Goal: Transaction & Acquisition: Book appointment/travel/reservation

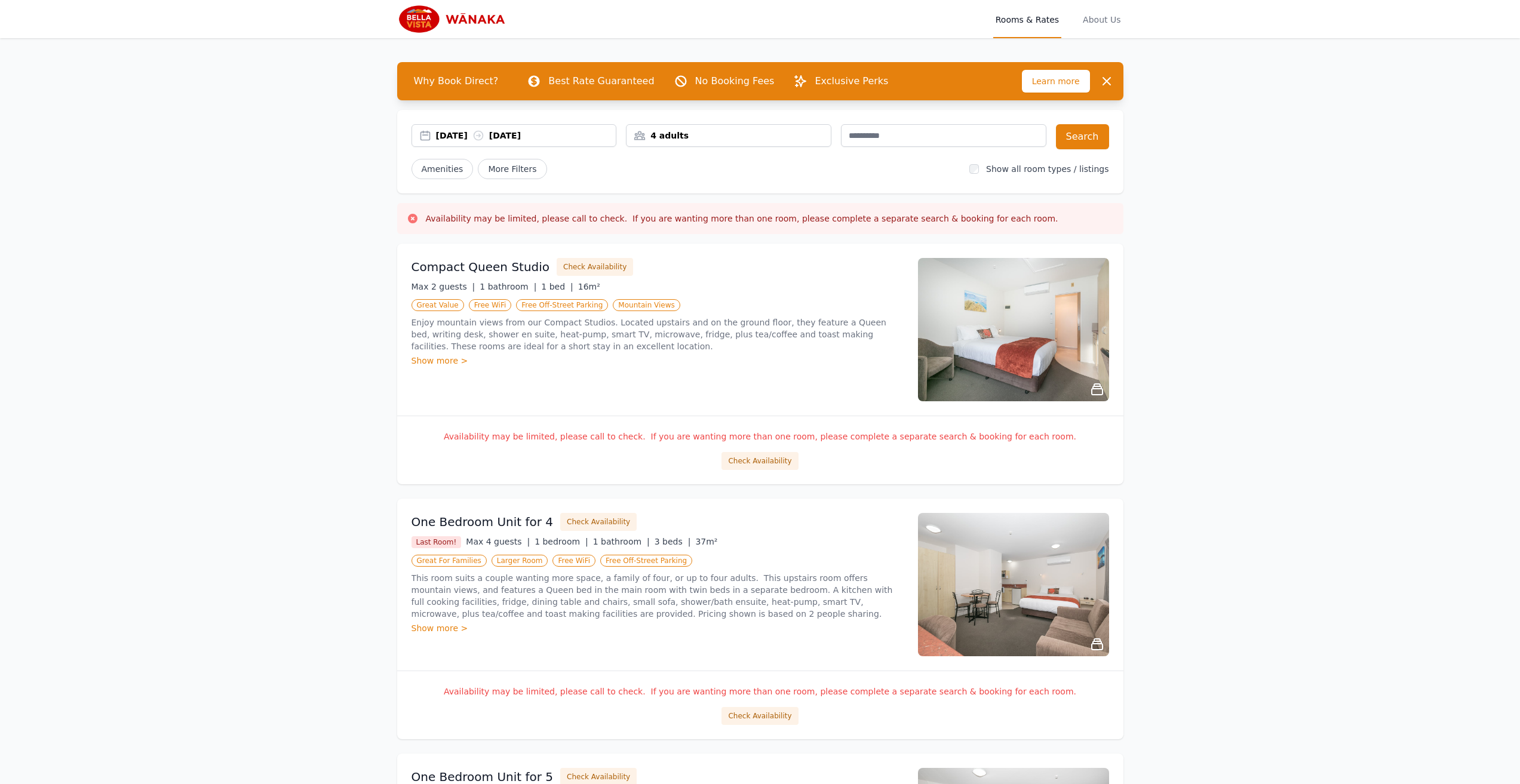
drag, startPoint x: 1051, startPoint y: 608, endPoint x: 833, endPoint y: 575, distance: 220.5
click at [833, 575] on p "This room suits a couple wanting more space, a family of four, or up to four ad…" at bounding box center [657, 595] width 492 height 48
click at [1039, 620] on img at bounding box center [1013, 584] width 191 height 143
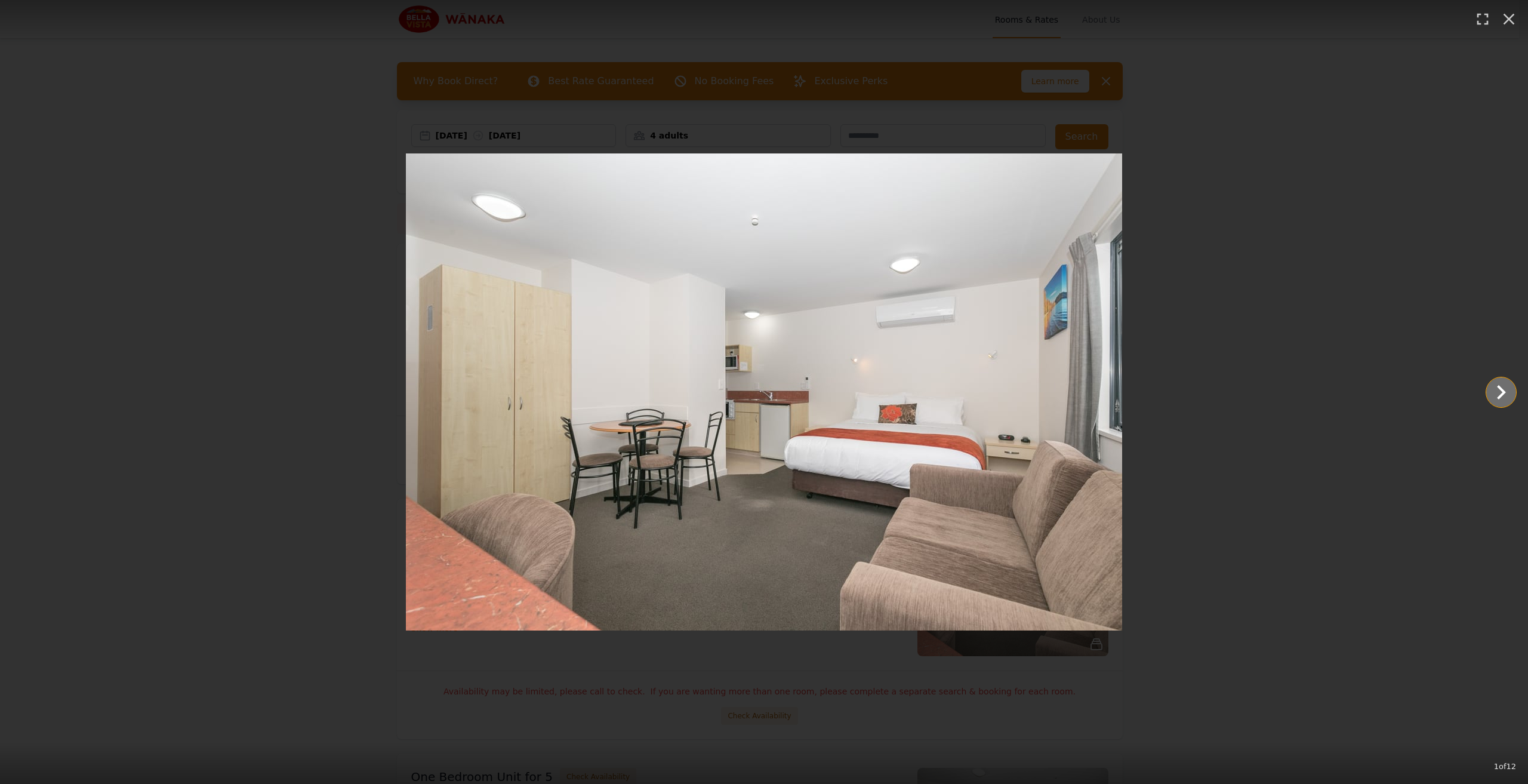
click at [1499, 393] on icon "Show slide 2 of 12" at bounding box center [1501, 392] width 28 height 28
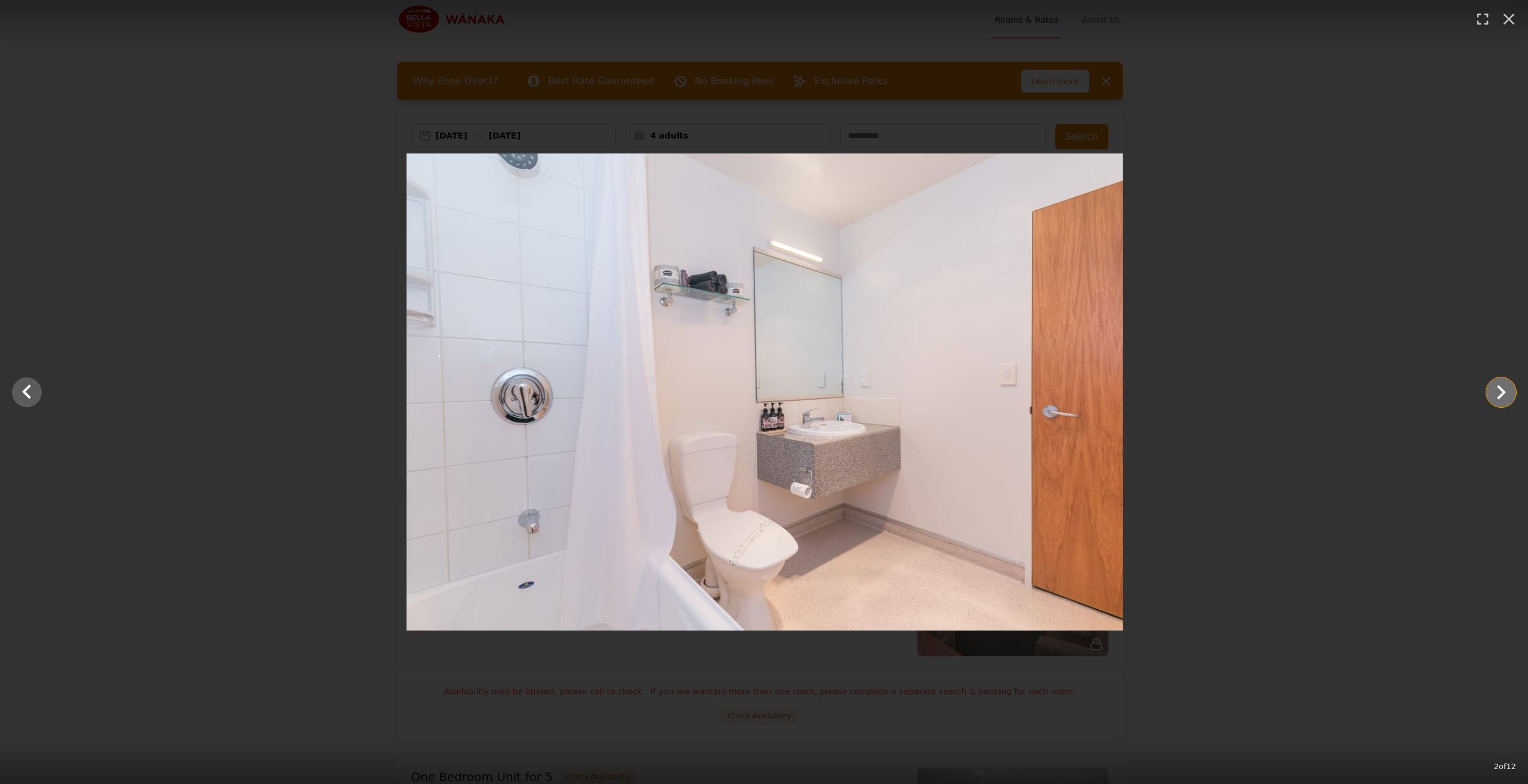
click at [1499, 393] on icon "Show slide 3 of 12" at bounding box center [1501, 392] width 28 height 28
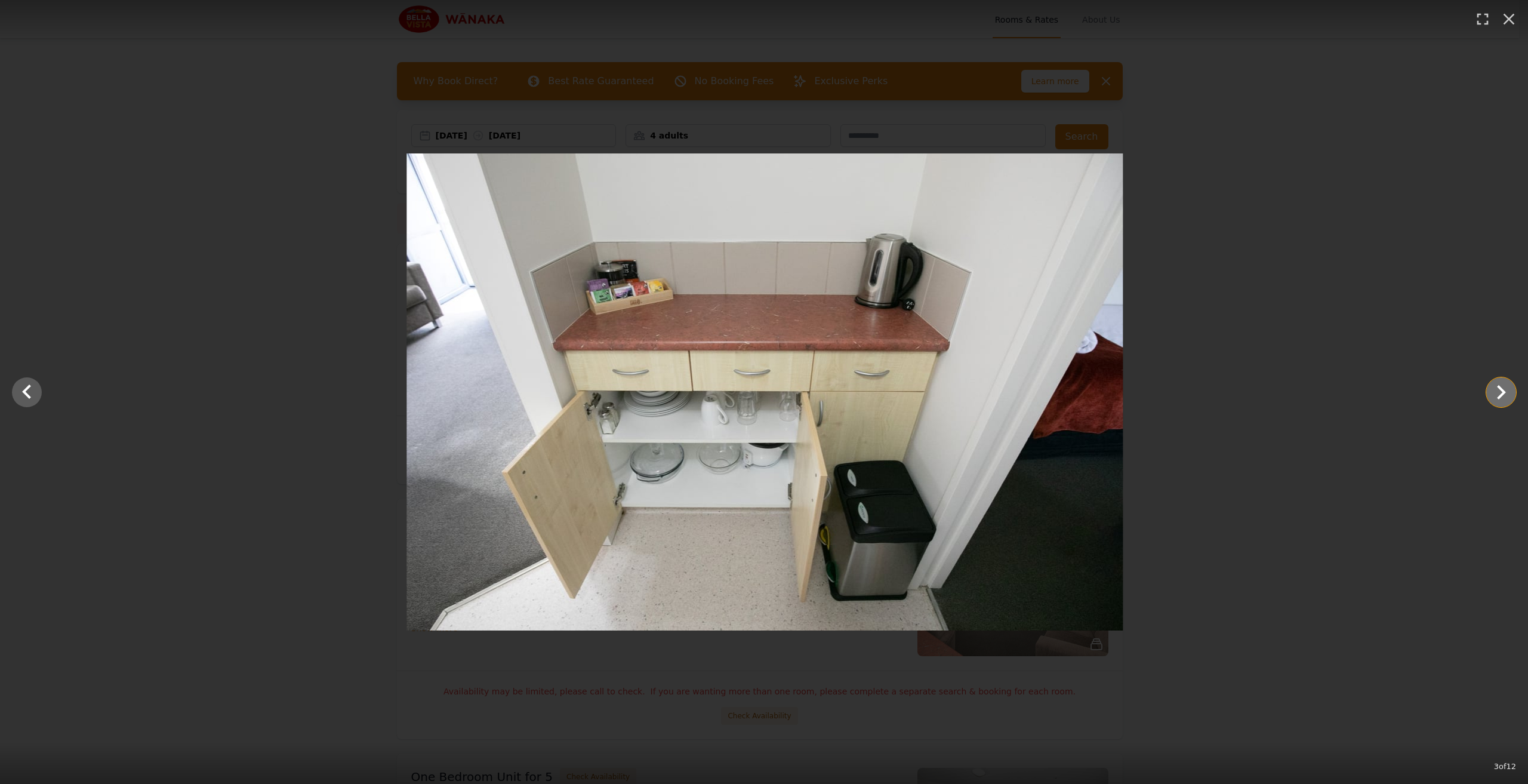
click at [1499, 393] on icon "Show slide 4 of 12" at bounding box center [1501, 392] width 28 height 28
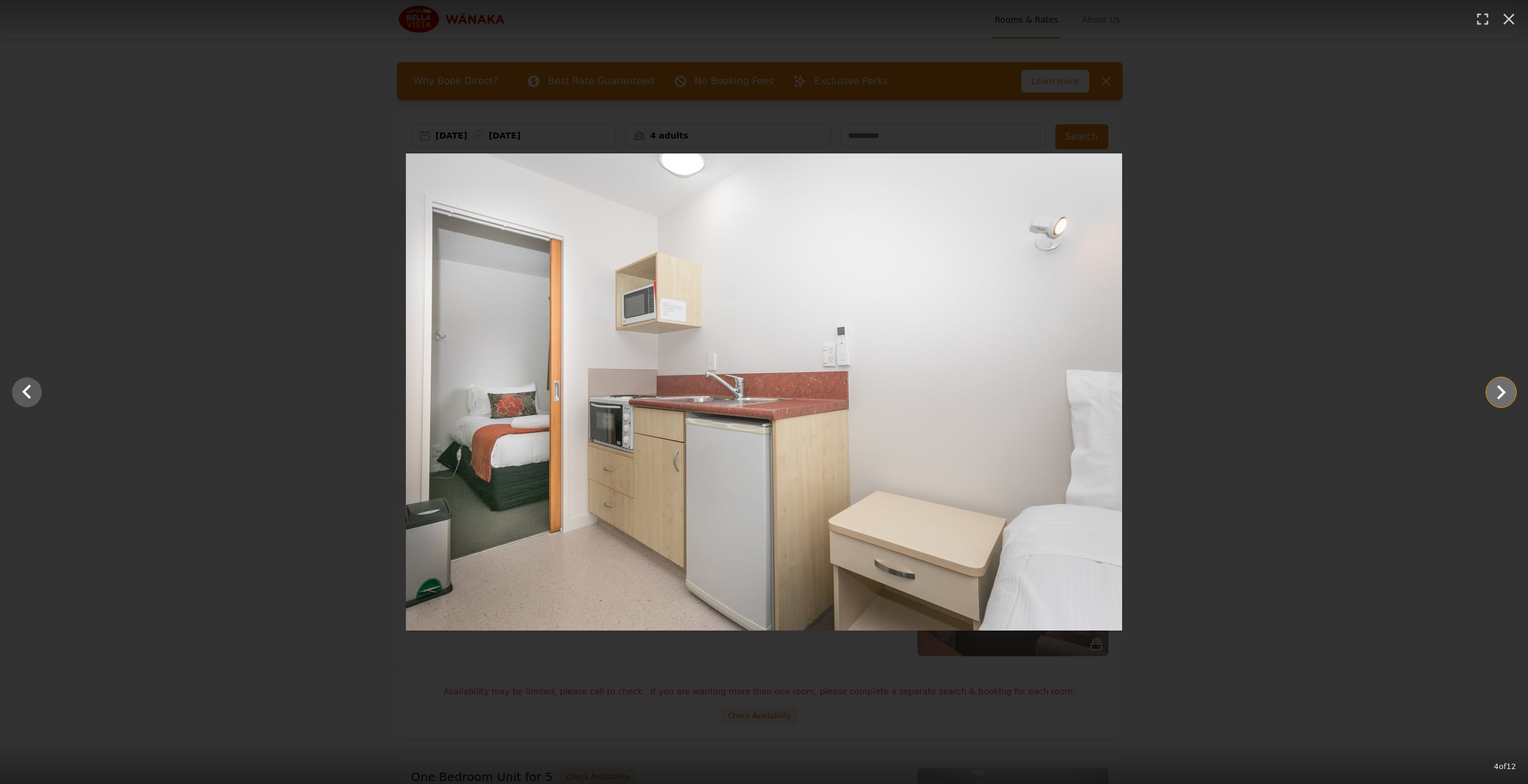
click at [1499, 393] on icon "Show slide 5 of 12" at bounding box center [1501, 392] width 28 height 28
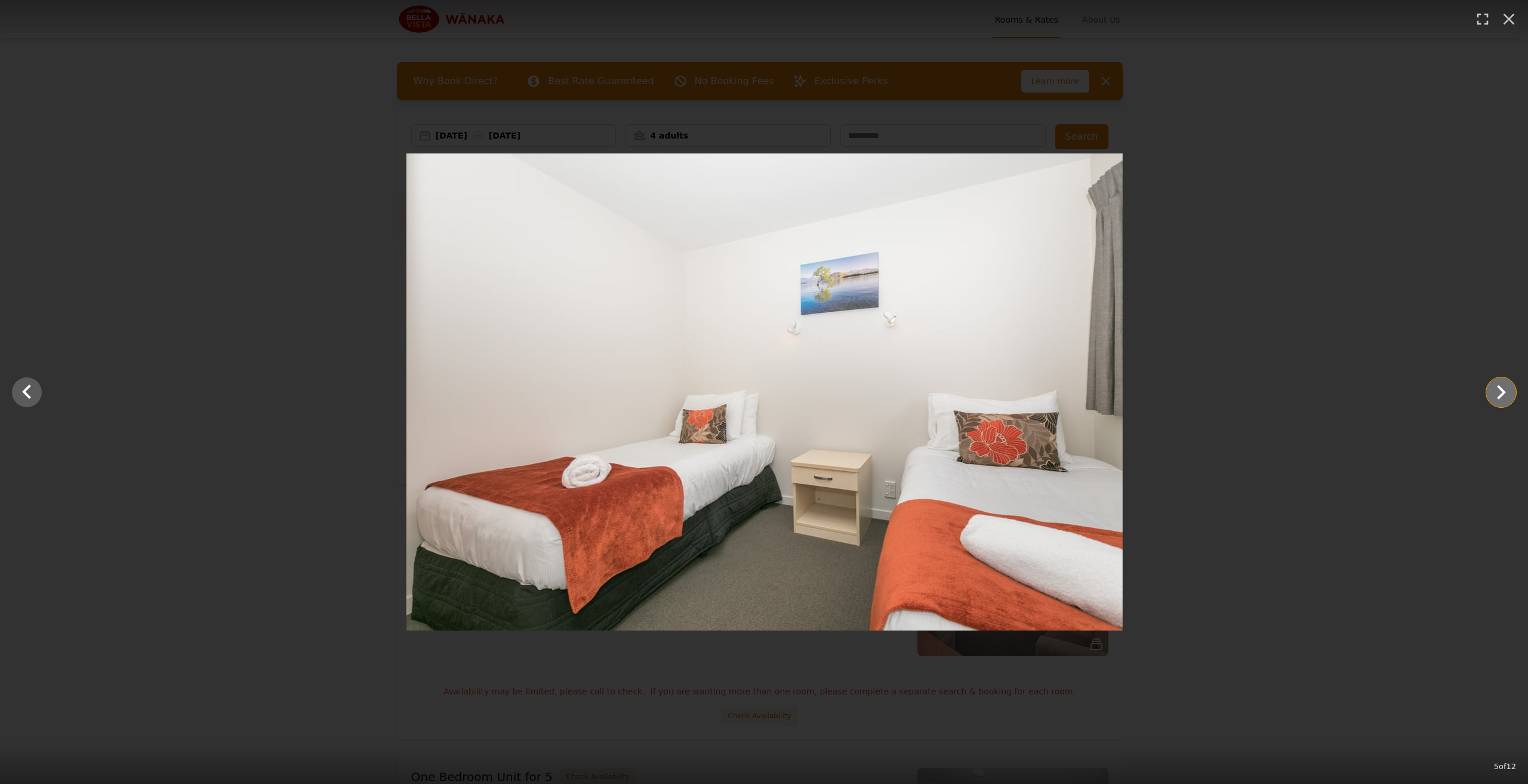
click at [1499, 393] on icon "Show slide 6 of 12" at bounding box center [1501, 392] width 28 height 28
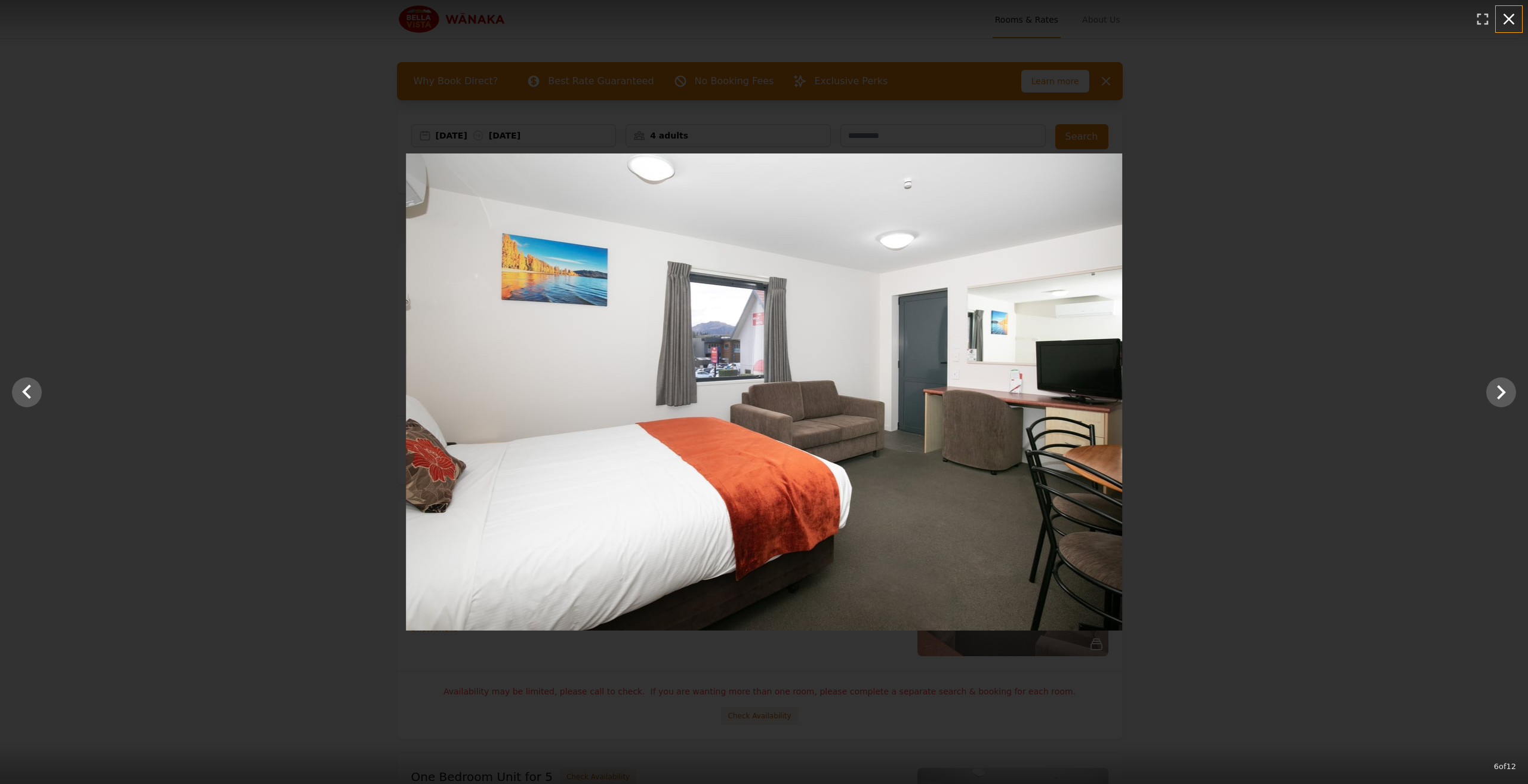
click at [1508, 14] on icon "button" at bounding box center [1509, 19] width 19 height 19
